Goal: Find specific page/section: Find specific page/section

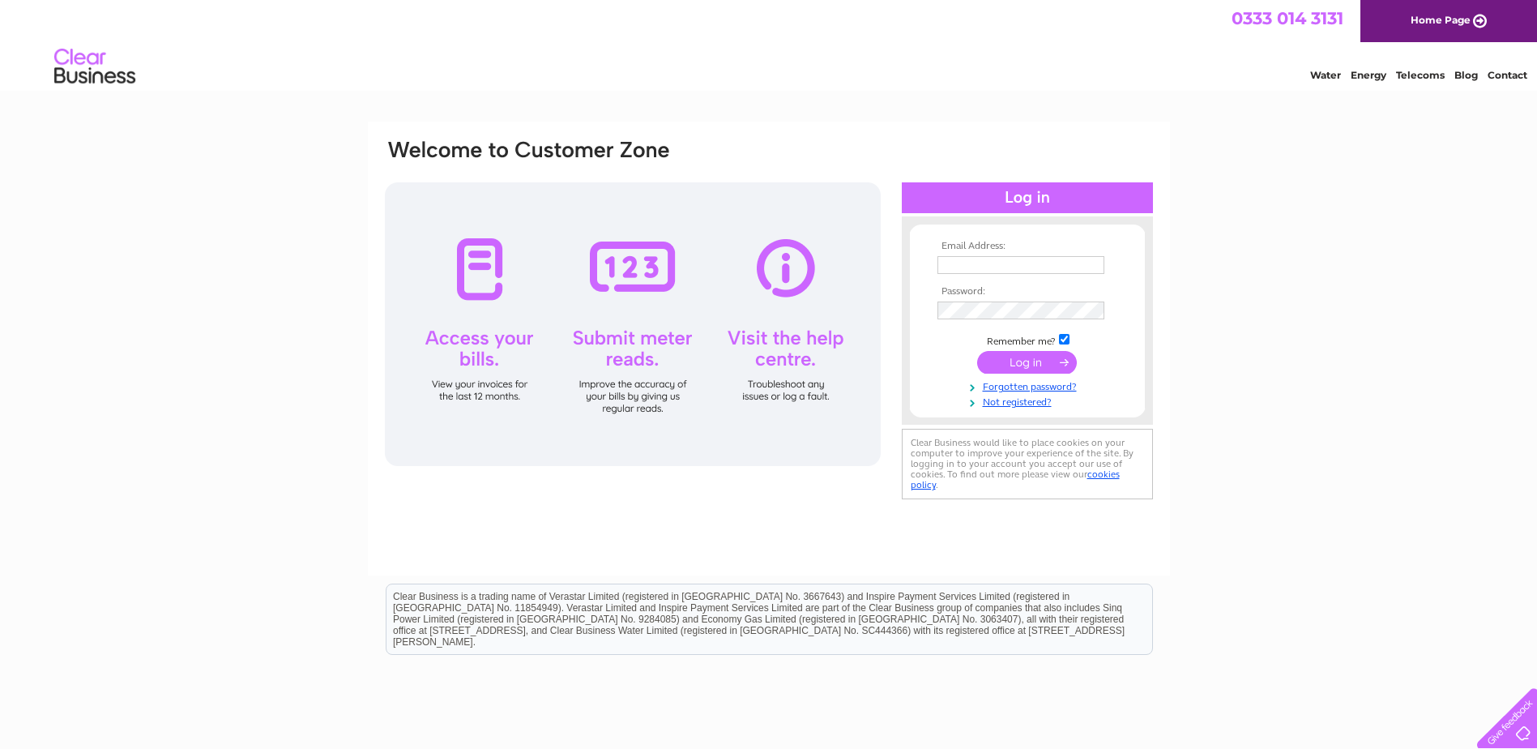
type input "[EMAIL_ADDRESS][DOMAIN_NAME]"
click at [1042, 360] on input "submit" at bounding box center [1027, 362] width 100 height 23
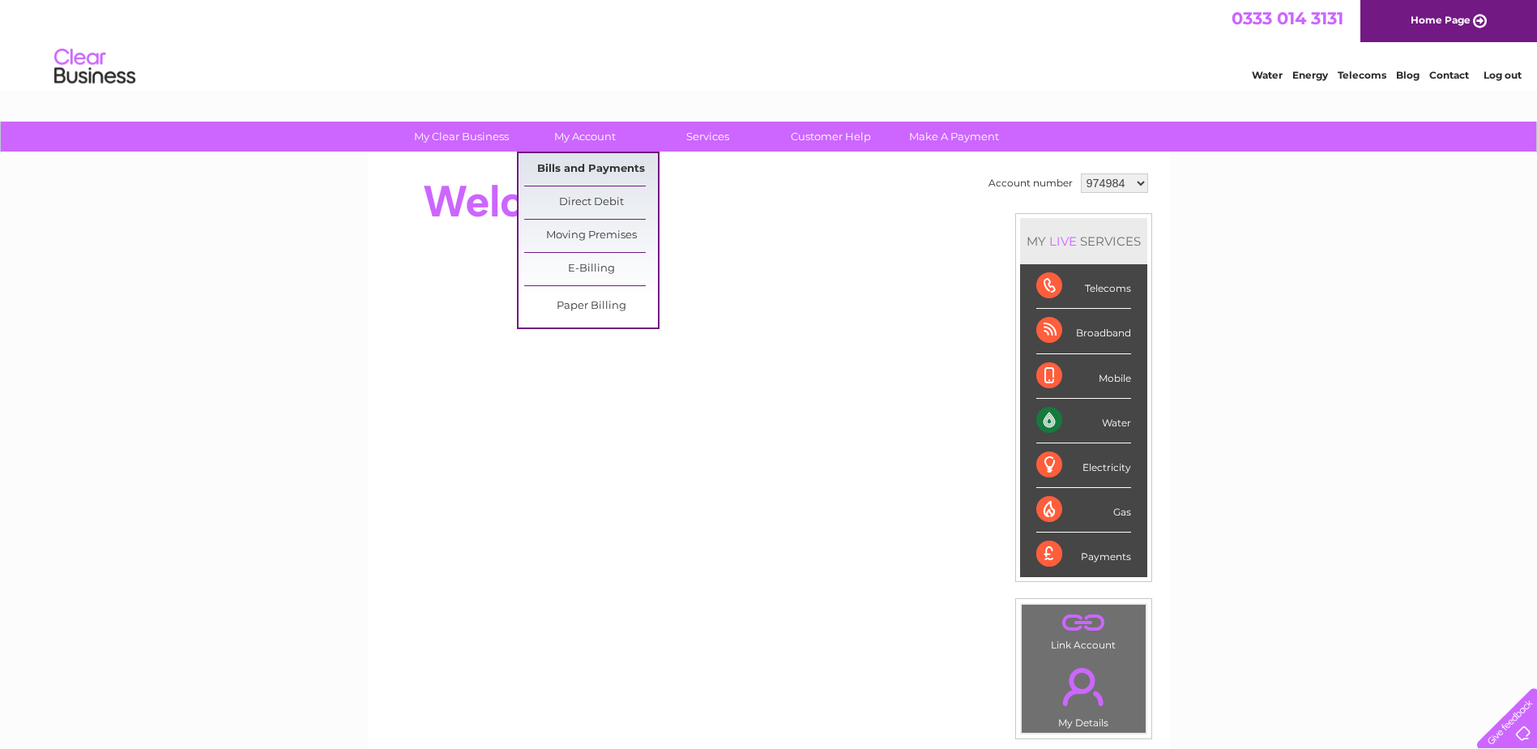
click at [576, 166] on link "Bills and Payments" at bounding box center [591, 169] width 134 height 32
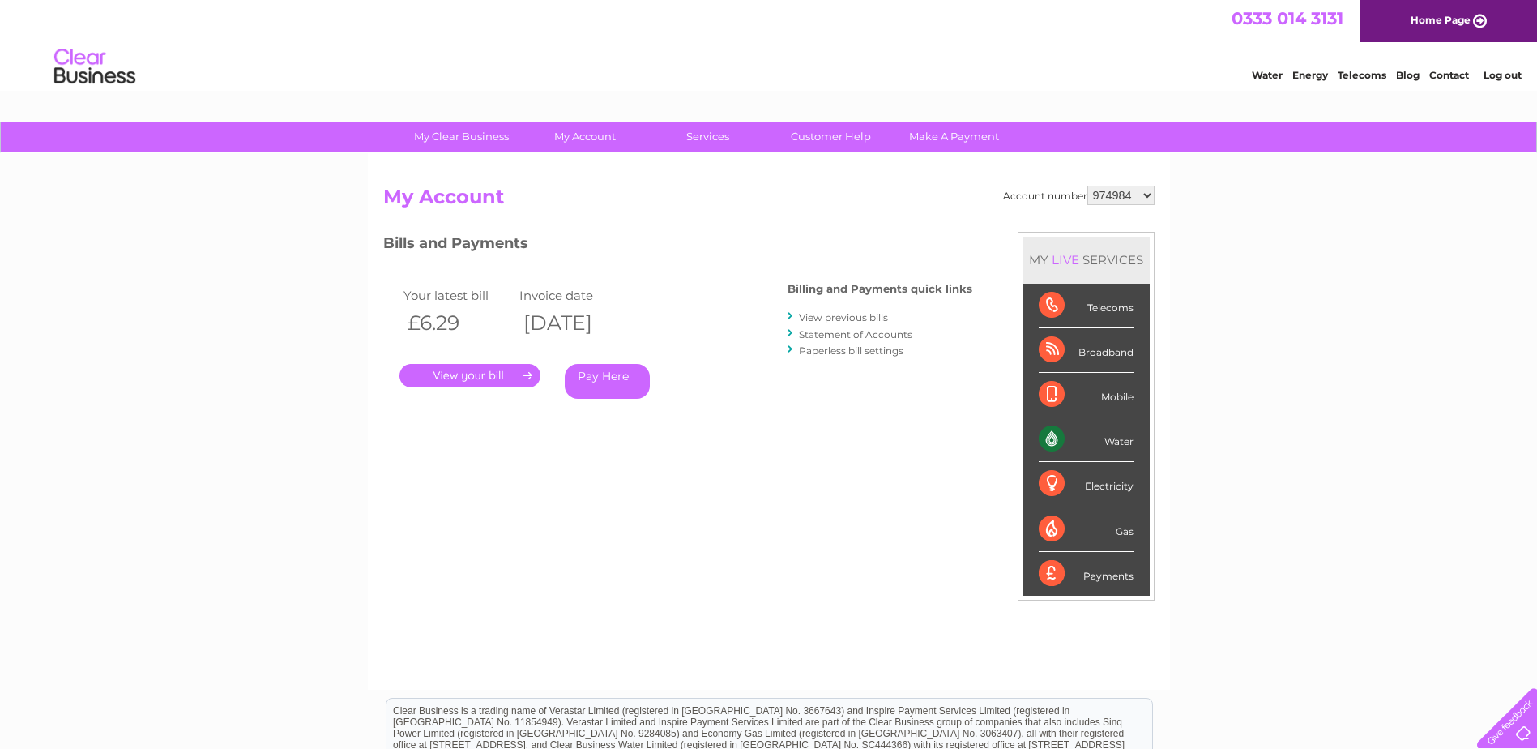
click at [494, 385] on link "." at bounding box center [469, 375] width 141 height 23
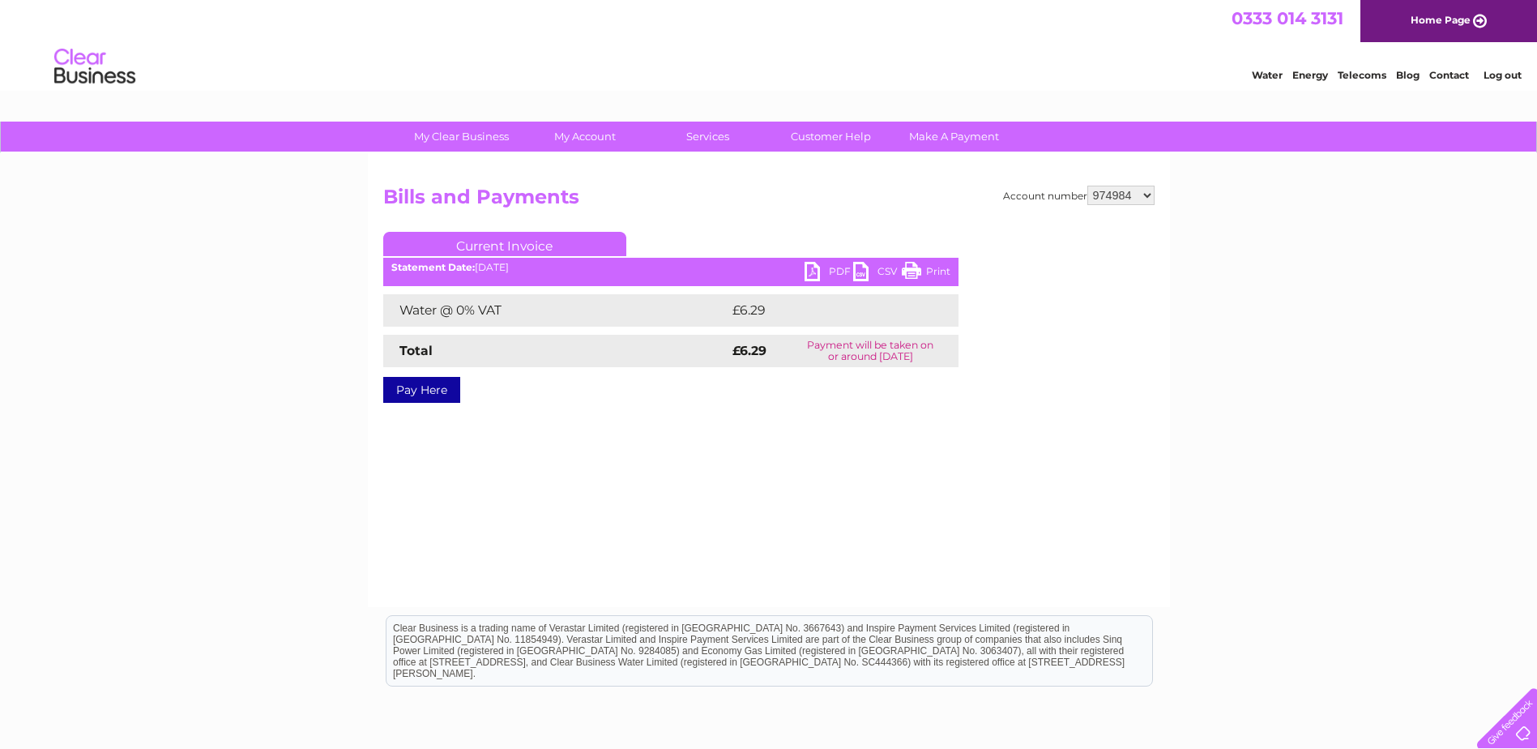
click at [825, 266] on link "PDF" at bounding box center [828, 273] width 49 height 23
